Goal: Information Seeking & Learning: Check status

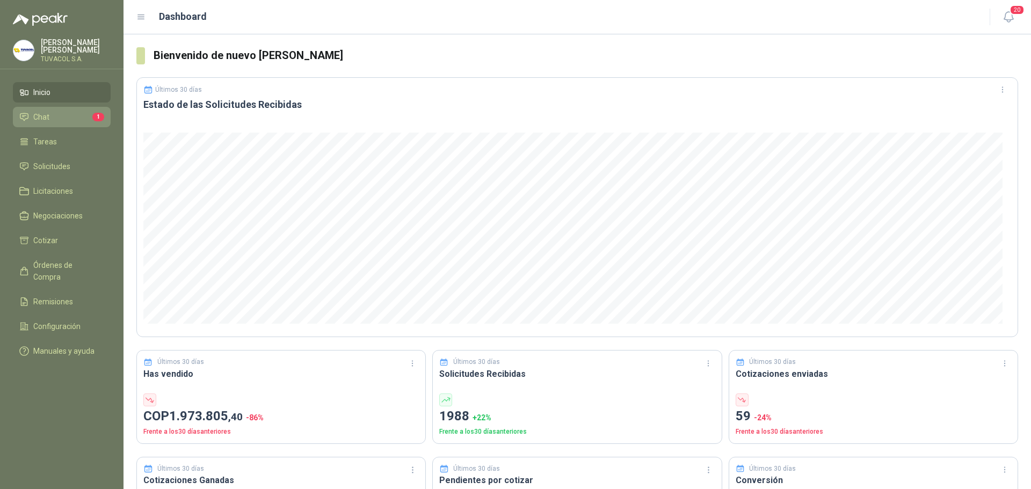
drag, startPoint x: 0, startPoint y: 0, endPoint x: 71, endPoint y: 120, distance: 139.7
click at [71, 120] on li "Chat 1" at bounding box center [61, 117] width 85 height 12
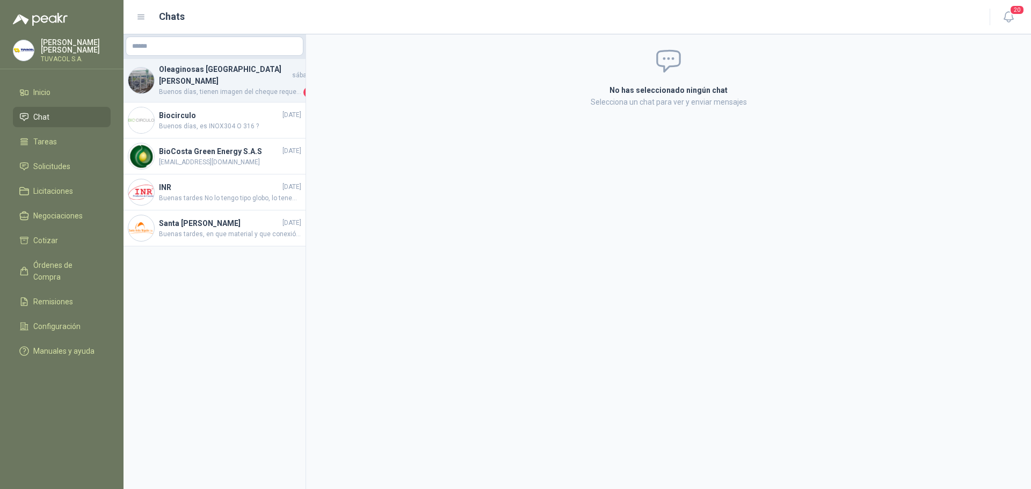
click at [223, 76] on h4 "Oleaginosas [GEOGRAPHIC_DATA][PERSON_NAME]" at bounding box center [224, 75] width 131 height 24
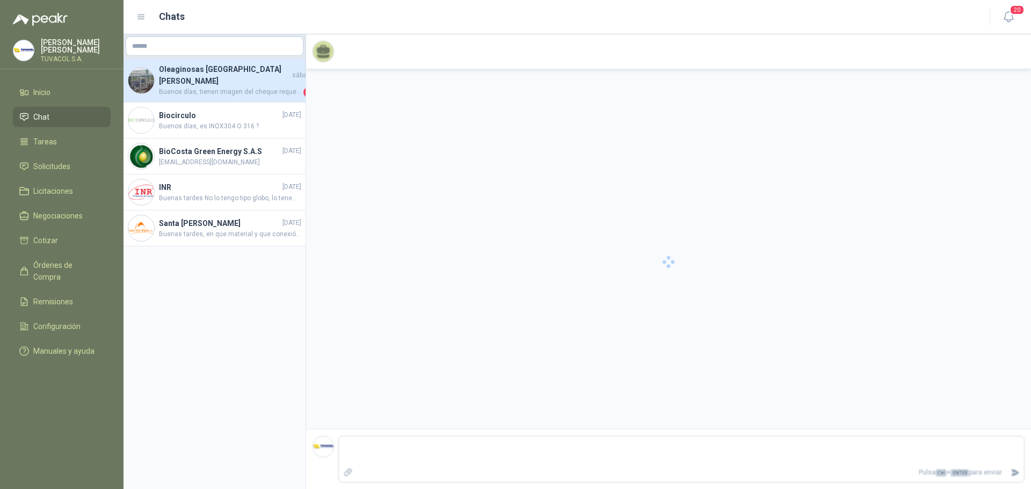
scroll to position [153, 0]
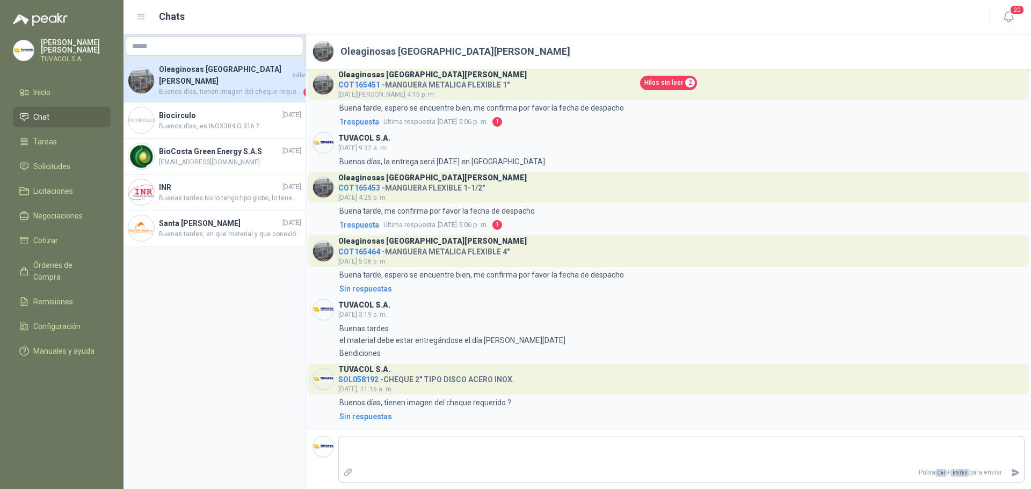
click at [242, 70] on h4 "Oleaginosas [GEOGRAPHIC_DATA][PERSON_NAME]" at bounding box center [224, 75] width 131 height 24
click at [675, 83] on span "Hilos sin leer" at bounding box center [664, 83] width 39 height 10
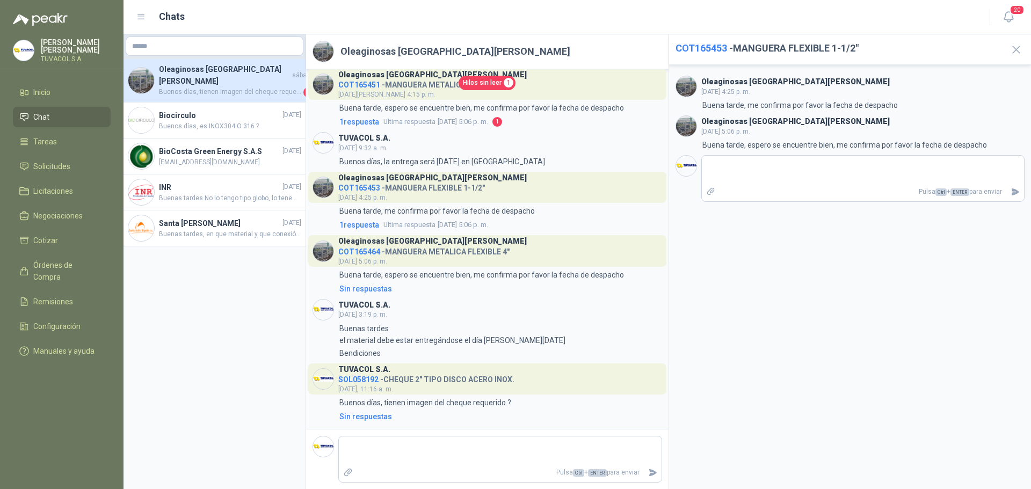
click at [467, 114] on div "Oleaginosas [GEOGRAPHIC_DATA][PERSON_NAME] COT165451 - MANGUERA METALICA FLEXIB…" at bounding box center [488, 98] width 350 height 59
click at [488, 125] on span "Ultima respuesta [DATE] 5:06 p. m." at bounding box center [436, 122] width 105 height 11
click at [478, 120] on span "Ultima respuesta [DATE] 5:06 p. m." at bounding box center [436, 122] width 105 height 11
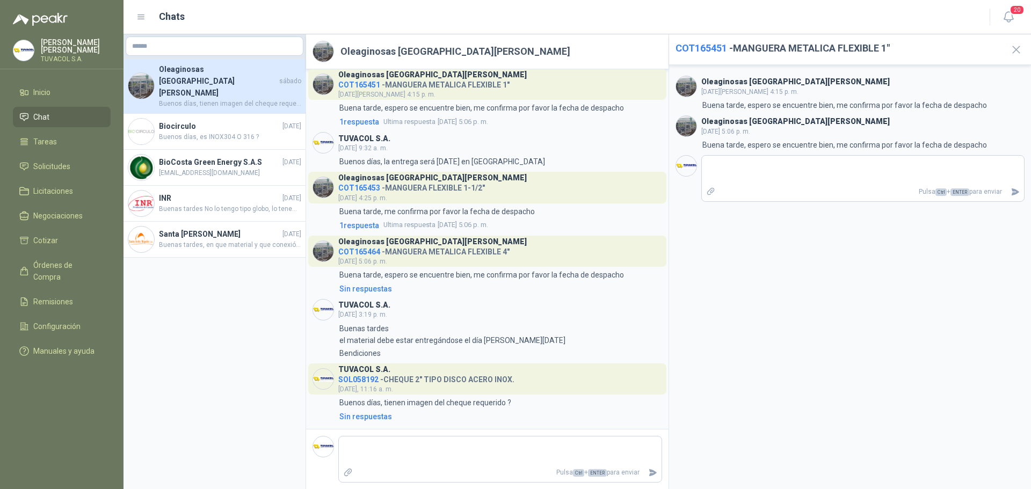
click at [456, 195] on div "Oleaginosas [GEOGRAPHIC_DATA][PERSON_NAME] COT165453 - MANGUERA FLEXIBLE 1-1/2"…" at bounding box center [432, 187] width 189 height 31
click at [456, 183] on h4 "COT165453 - MANGUERA FLEXIBLE 1-1/2"" at bounding box center [432, 186] width 189 height 10
click at [460, 190] on h4 "COT165453 - MANGUERA FLEXIBLE 1-1/2"" at bounding box center [432, 186] width 189 height 10
click at [467, 242] on div "Oleaginosas [GEOGRAPHIC_DATA][PERSON_NAME]" at bounding box center [432, 240] width 189 height 9
click at [471, 252] on h4 "COT165464 - MANGUERA METALICA FLEXIBLE 4"" at bounding box center [432, 250] width 189 height 10
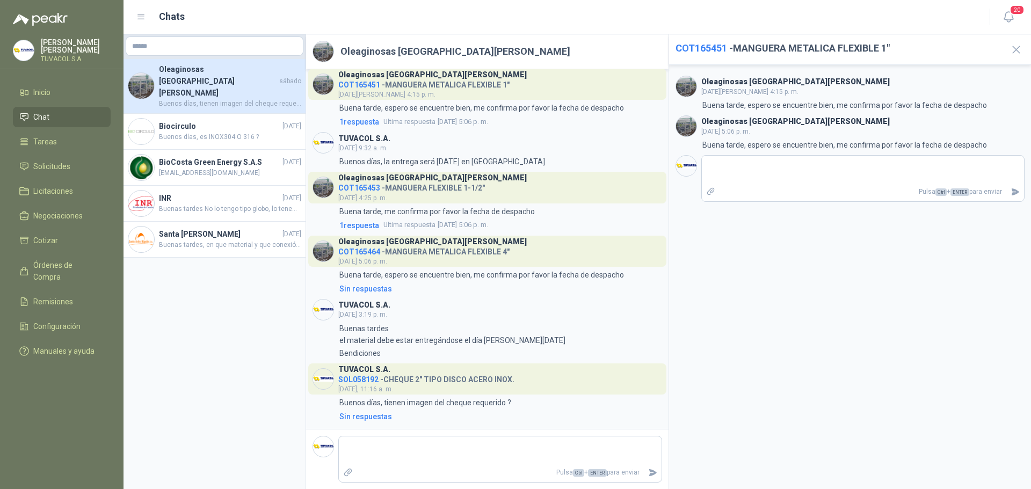
click at [442, 381] on h4 "SOL058192 - CHEQUE 2" TIPO DISCO ACERO INOX." at bounding box center [426, 378] width 176 height 10
click at [182, 120] on h4 "Biocirculo" at bounding box center [219, 126] width 121 height 12
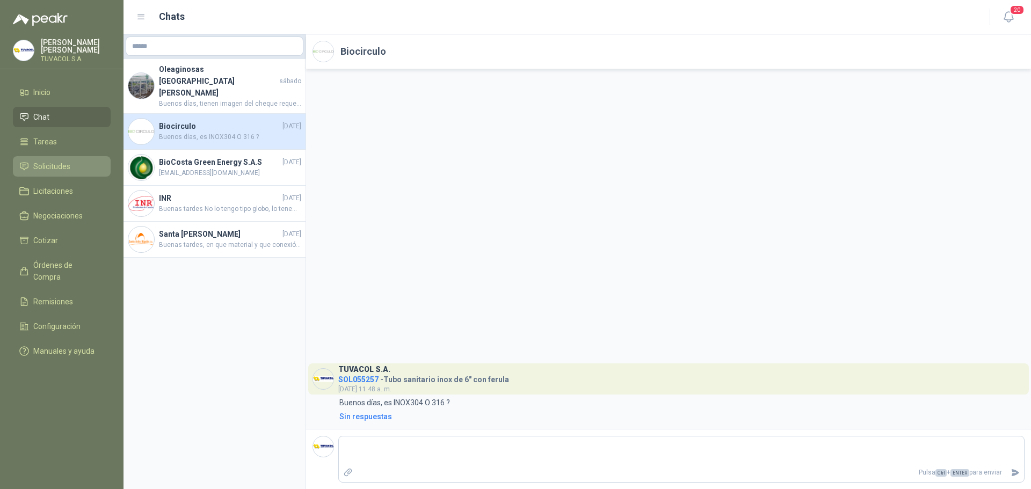
click at [53, 168] on link "Solicitudes" at bounding box center [62, 166] width 98 height 20
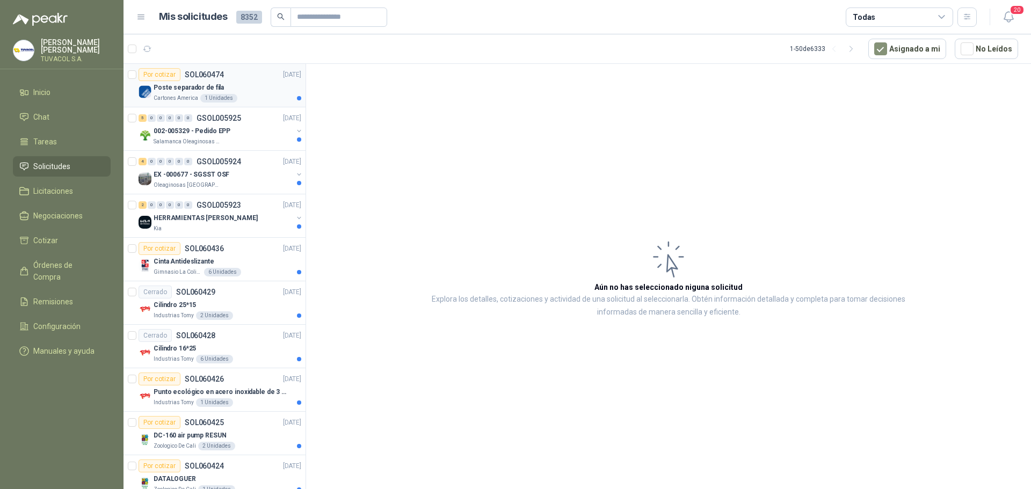
click at [266, 92] on div "Poste separador de fila" at bounding box center [228, 87] width 148 height 13
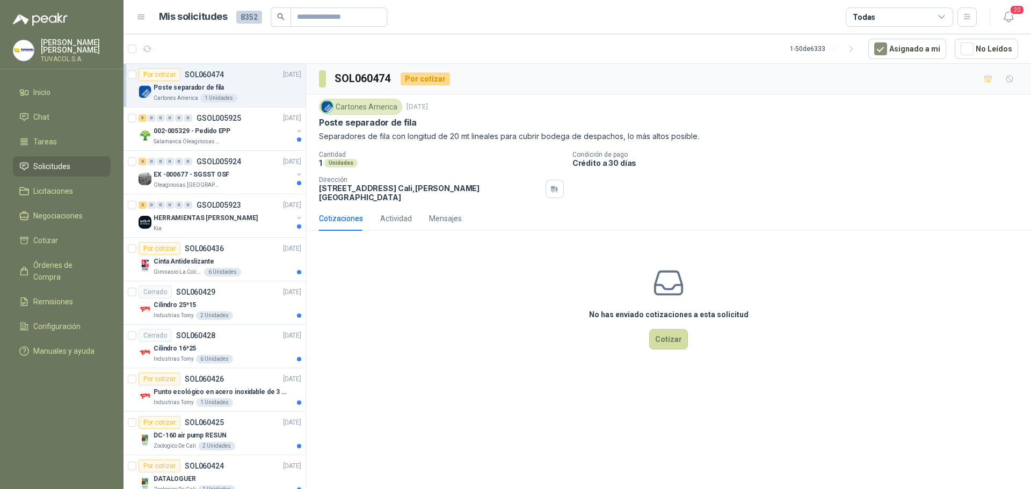
click at [907, 24] on div "Todas" at bounding box center [899, 17] width 107 height 19
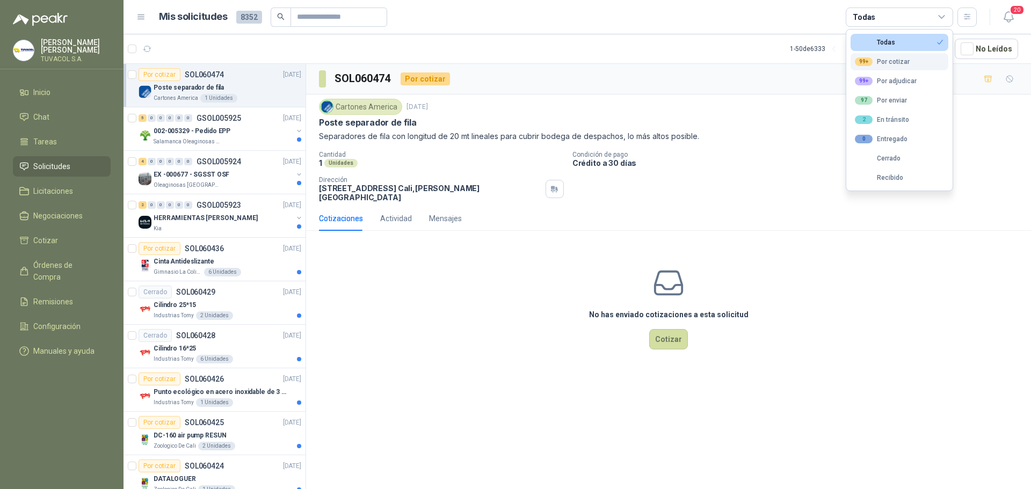
click at [906, 60] on div "99+ Por cotizar" at bounding box center [882, 61] width 55 height 9
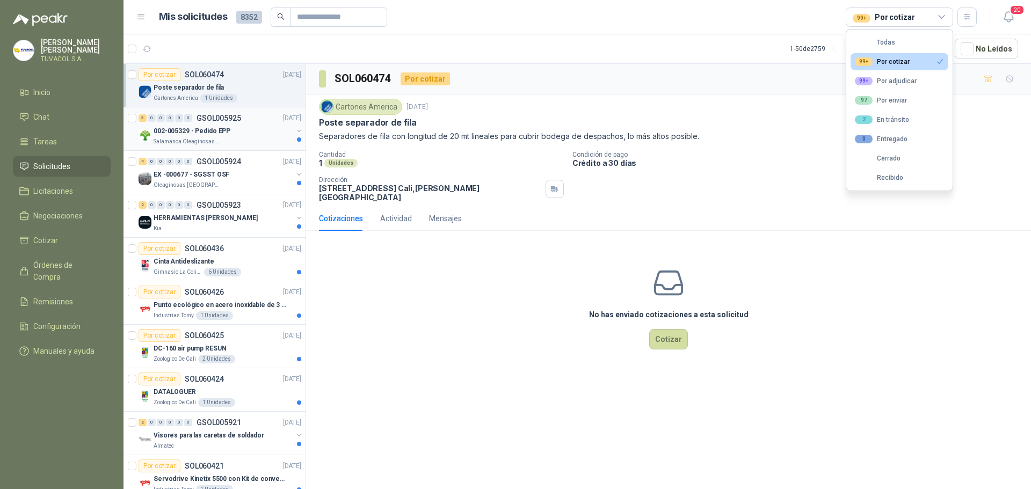
click at [247, 122] on div "5 0 0 0 0 0 GSOL005925 [DATE]" at bounding box center [221, 118] width 165 height 13
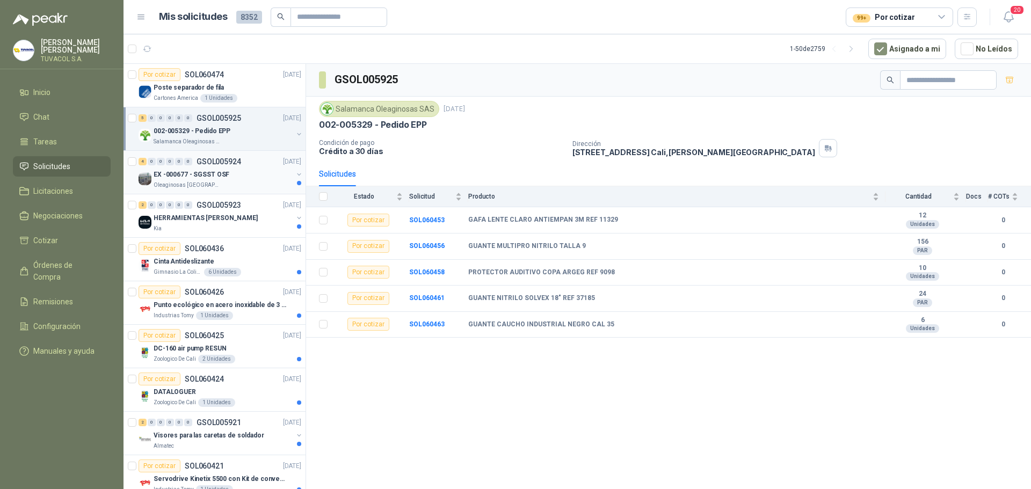
click at [235, 171] on div "EX -000677 - SGSST OSF" at bounding box center [223, 174] width 139 height 13
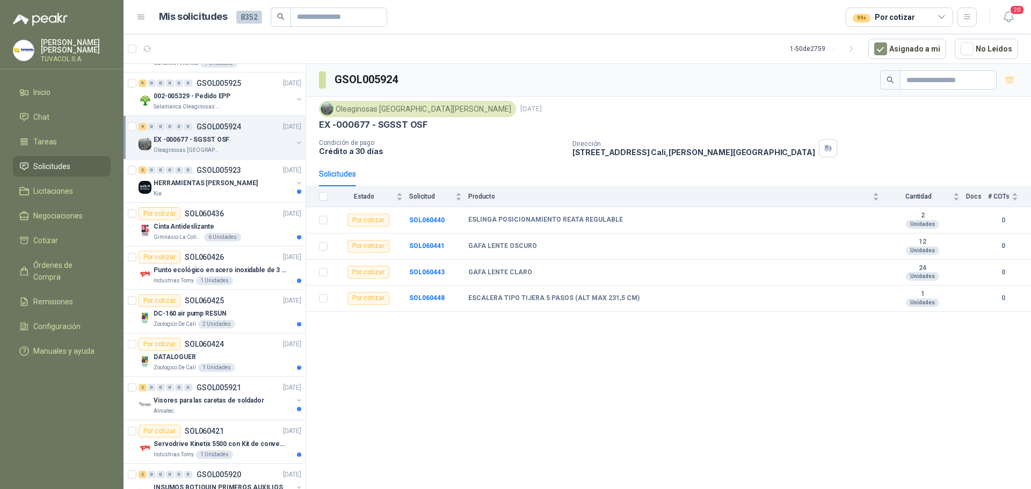
scroll to position [54, 0]
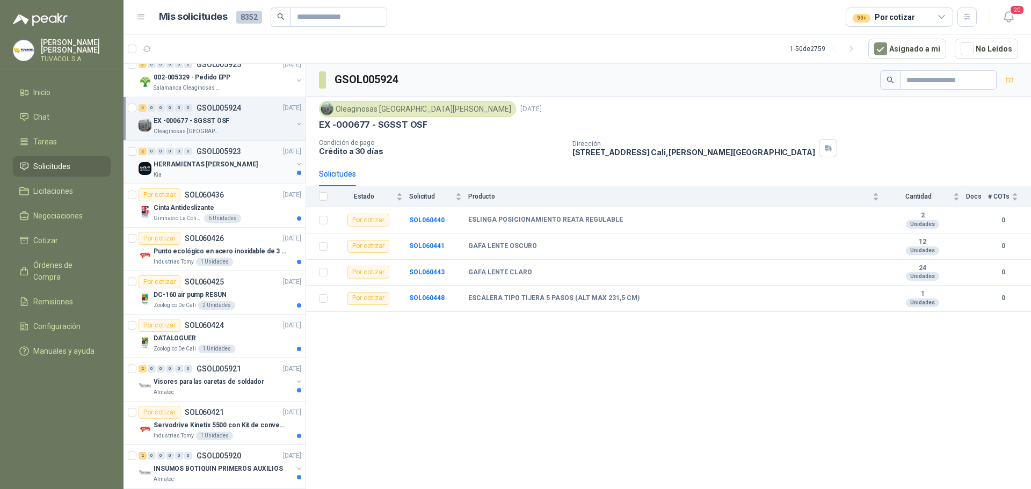
click at [235, 171] on div "Kia" at bounding box center [223, 175] width 139 height 9
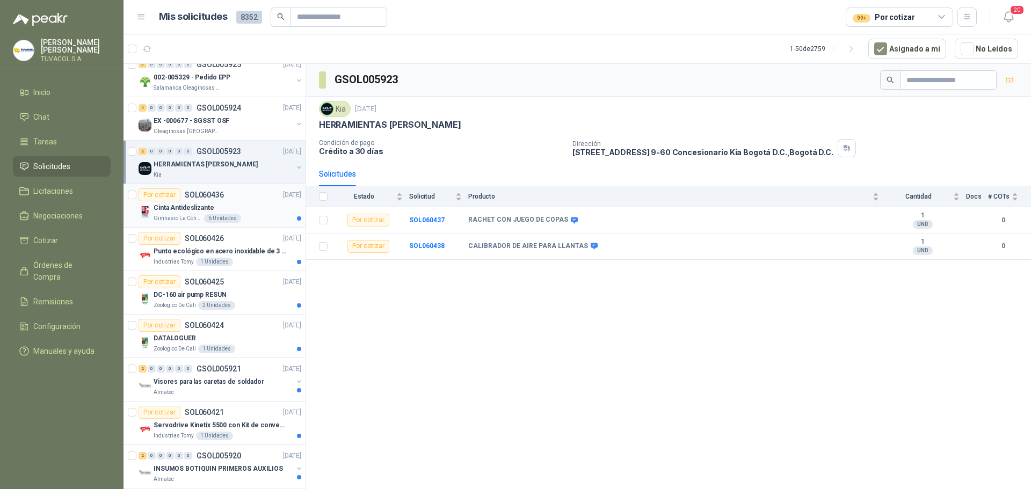
click at [234, 192] on div "Por cotizar SOL060436 [DATE]" at bounding box center [220, 195] width 163 height 13
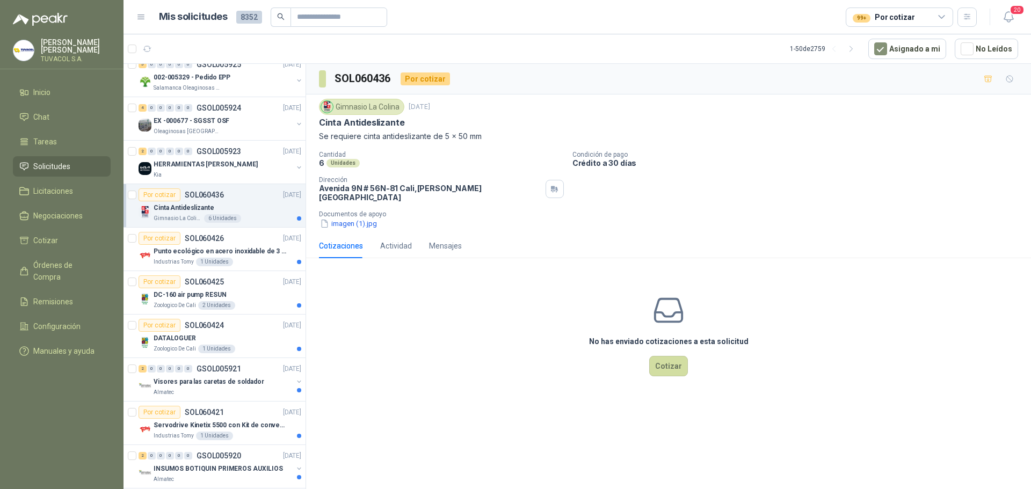
scroll to position [161, 0]
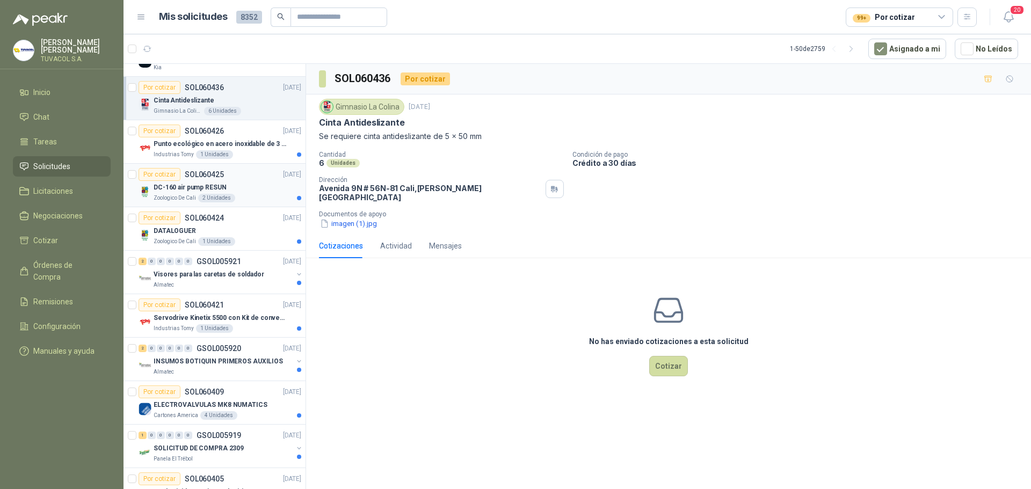
click at [266, 180] on div "Por cotizar SOL060425 [DATE]" at bounding box center [220, 174] width 163 height 13
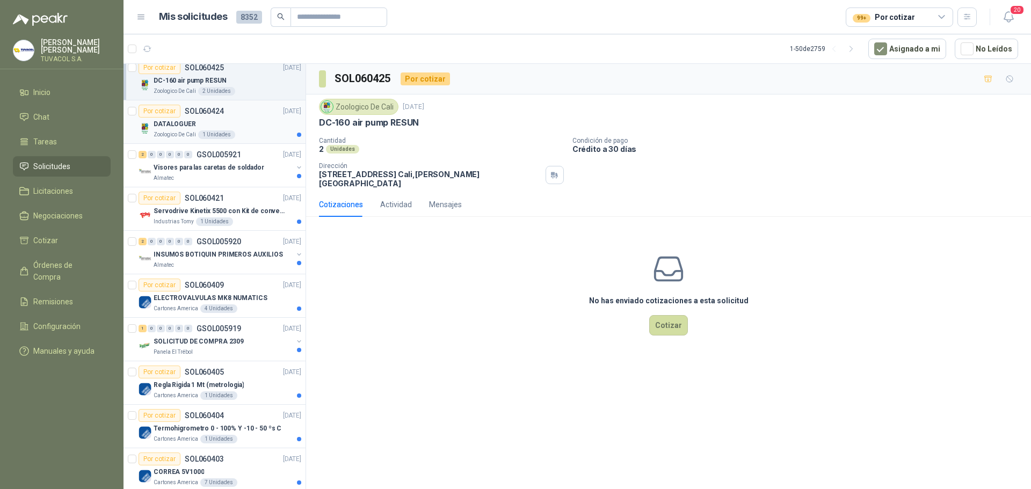
scroll to position [269, 0]
click at [235, 168] on p "Visores para las caretas de soldador" at bounding box center [209, 167] width 111 height 10
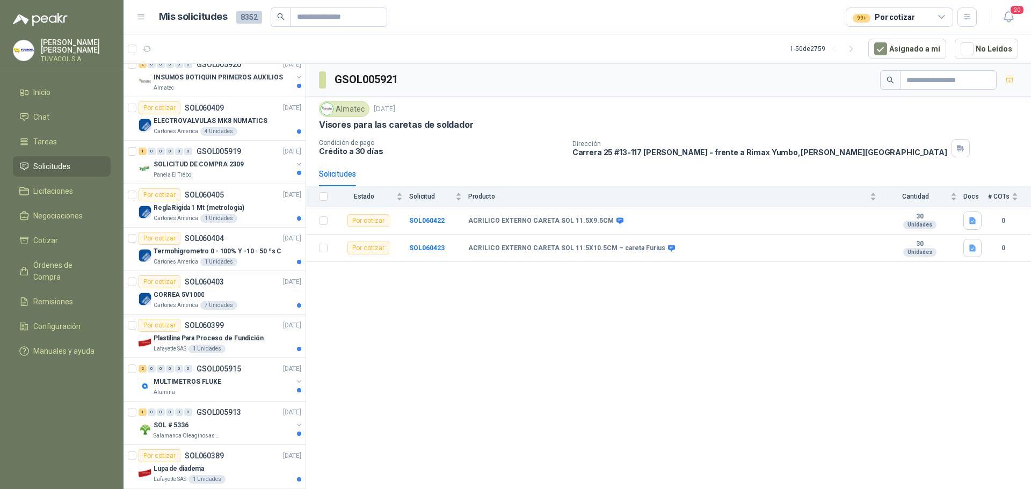
scroll to position [537, 0]
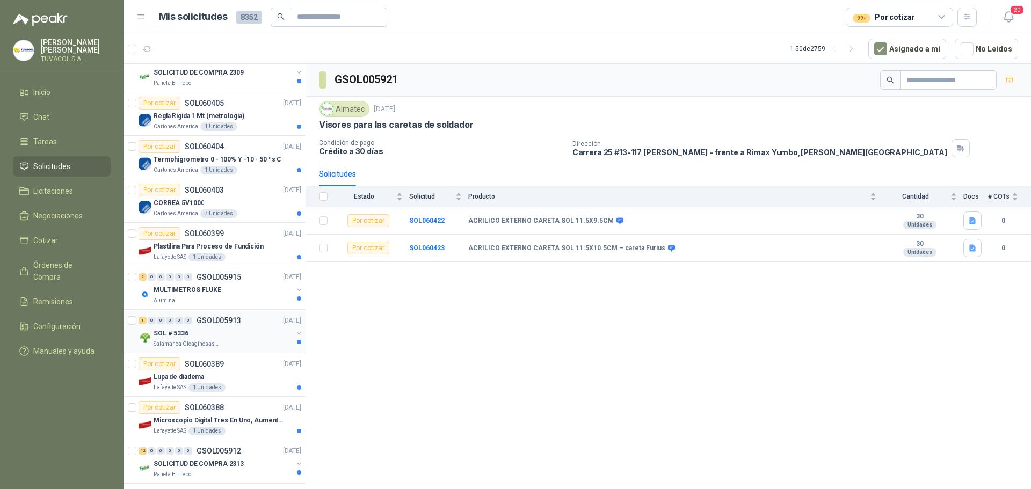
click at [211, 319] on p "GSOL005913" at bounding box center [219, 321] width 45 height 8
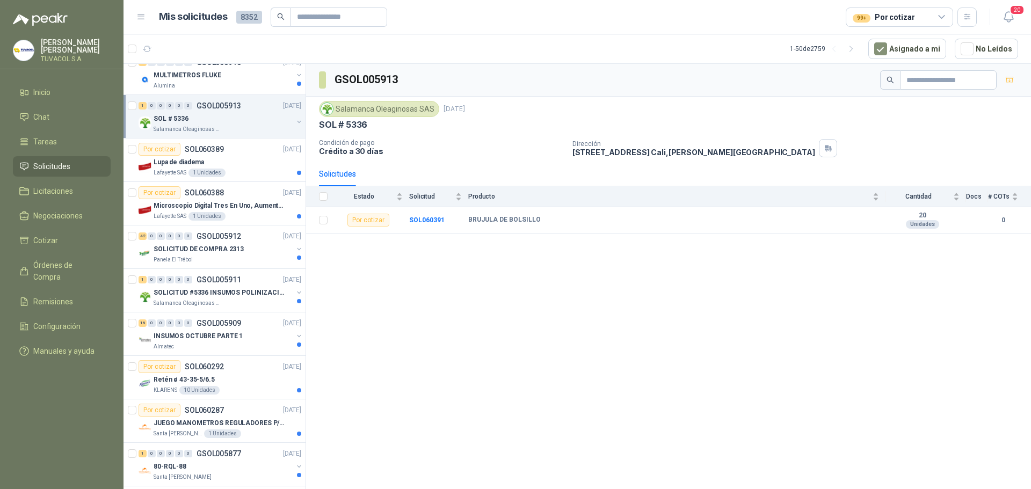
scroll to position [967, 0]
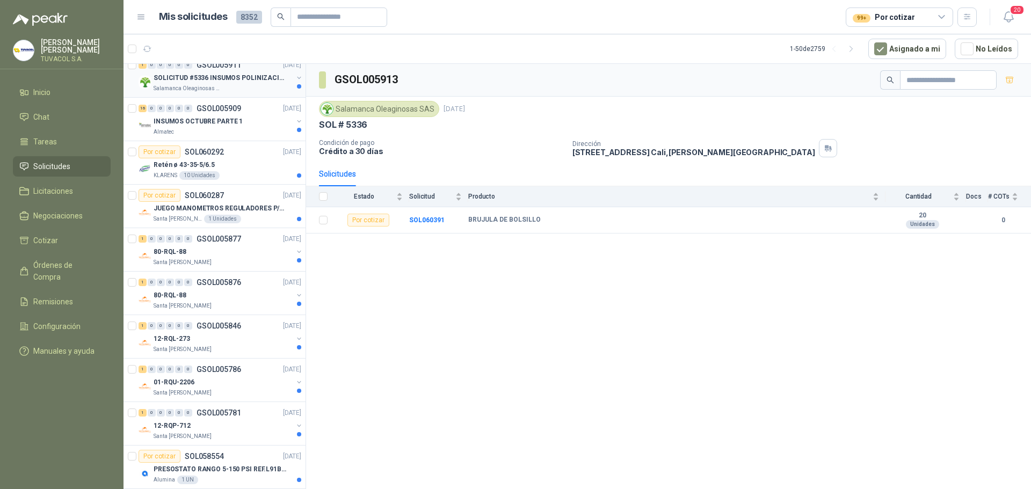
click at [219, 90] on div "Salamanca Oleaginosas SAS" at bounding box center [223, 88] width 139 height 9
click at [225, 171] on div "KLARENS 10 Unidades" at bounding box center [228, 175] width 148 height 9
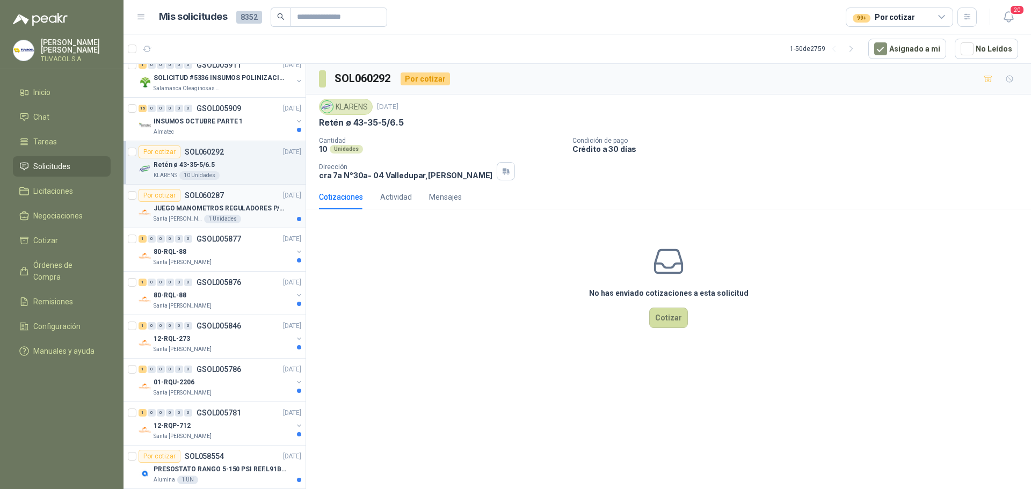
click at [222, 208] on p "JUEGO MANOMETROS REGULADORES P/OXIGENO" at bounding box center [221, 209] width 134 height 10
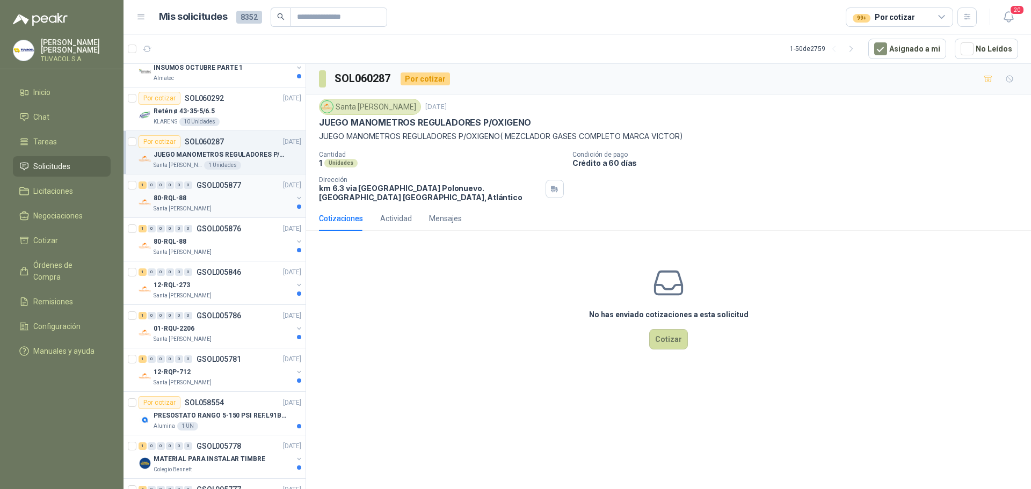
scroll to position [1128, 0]
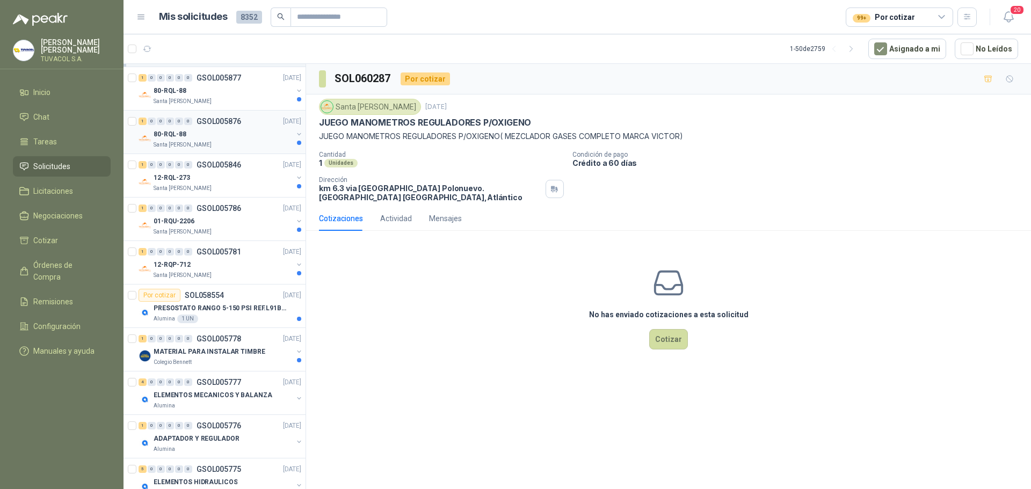
click at [207, 132] on div "80-RQL-88" at bounding box center [223, 134] width 139 height 13
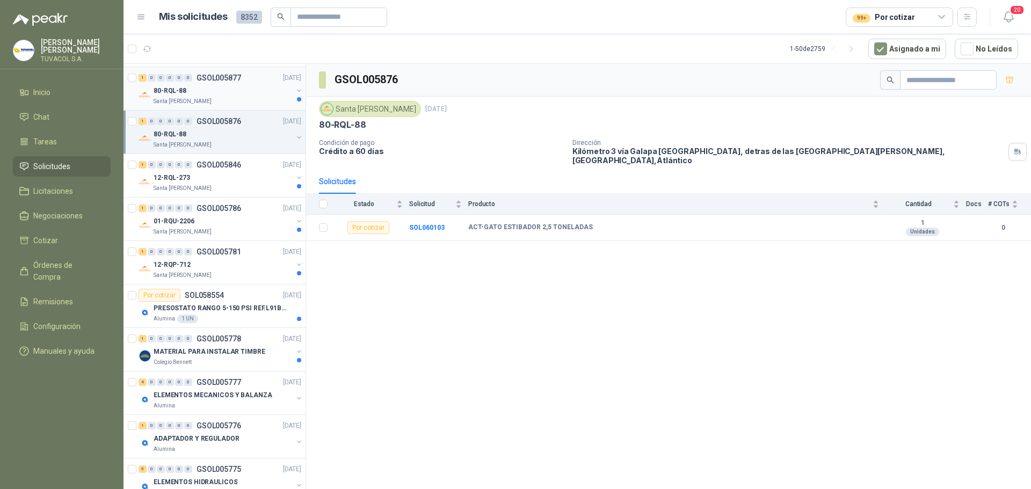
click at [211, 91] on div "80-RQL-88" at bounding box center [223, 90] width 139 height 13
click at [229, 189] on div "Santa [PERSON_NAME]" at bounding box center [223, 188] width 139 height 9
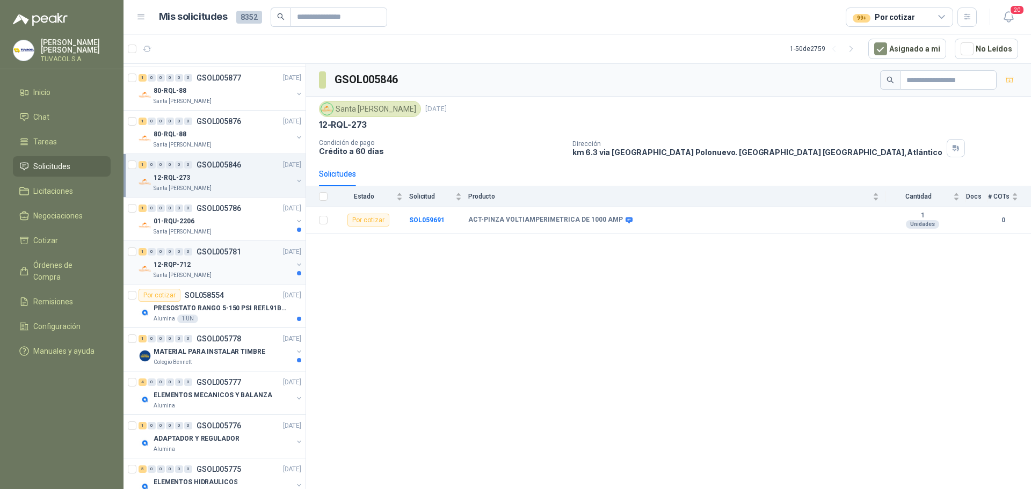
click at [239, 246] on div "1 0 0 0 0 0 GSOL005781 [DATE]" at bounding box center [221, 252] width 165 height 13
click at [238, 228] on div "Santa [PERSON_NAME]" at bounding box center [223, 232] width 139 height 9
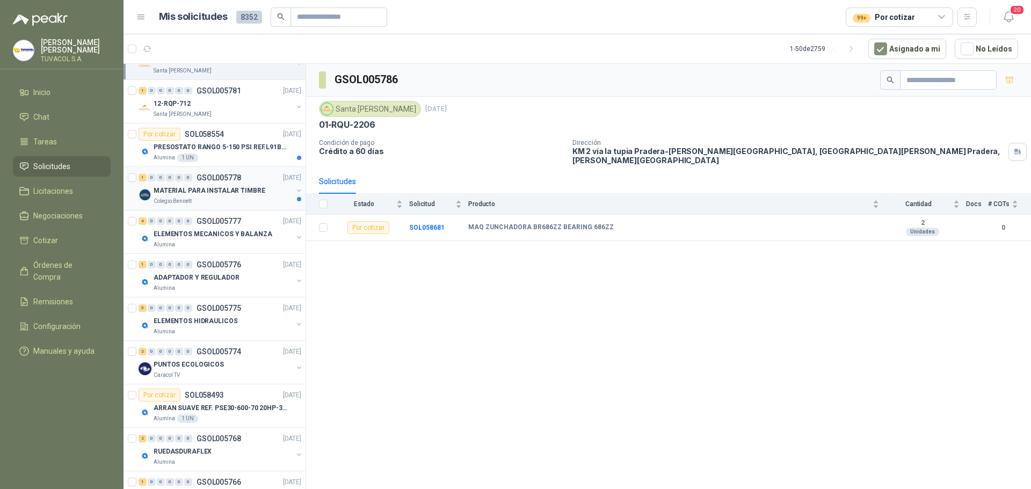
scroll to position [1558, 0]
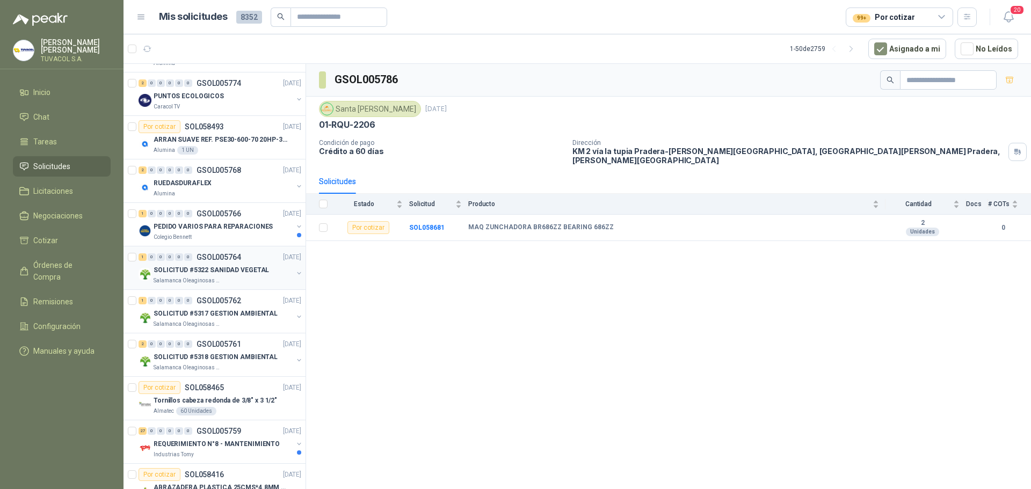
click at [253, 273] on p "SOLICITUD #5322 SANIDAD VEGETAL" at bounding box center [212, 270] width 116 height 10
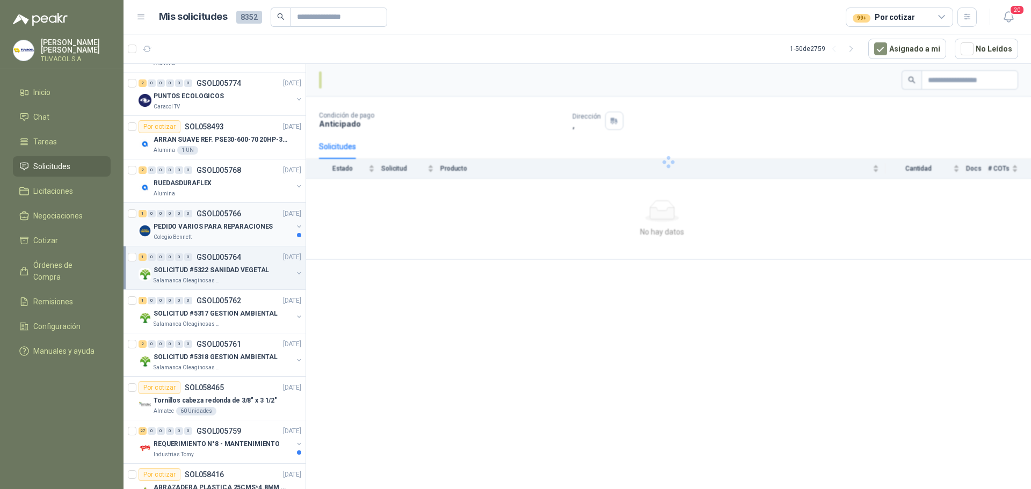
scroll to position [1719, 0]
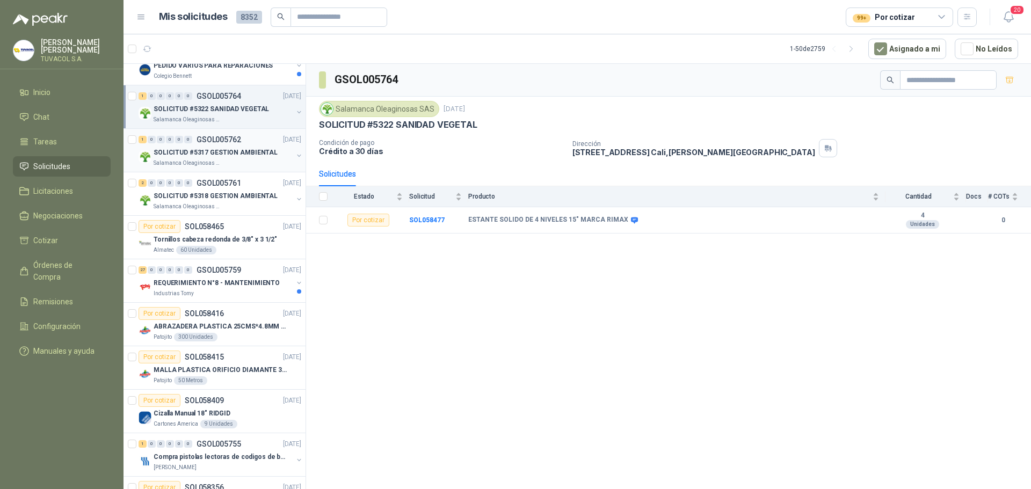
click at [218, 151] on p "SOLICITUD #5317 GESTION AMBIENTAL" at bounding box center [216, 153] width 124 height 10
click at [219, 191] on p "SOLICITUD #5318 GESTION AMBIENTAL" at bounding box center [216, 196] width 124 height 10
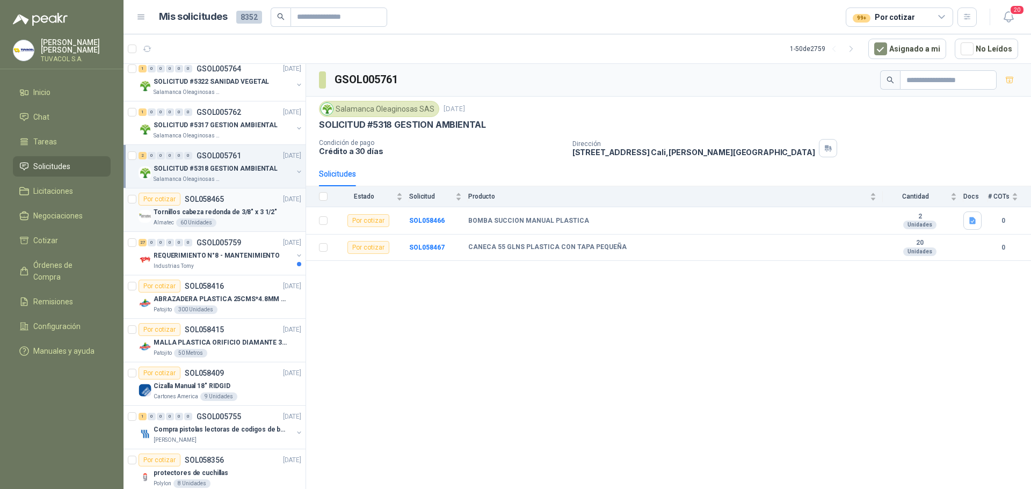
scroll to position [1762, 0]
